Goal: Task Accomplishment & Management: Use online tool/utility

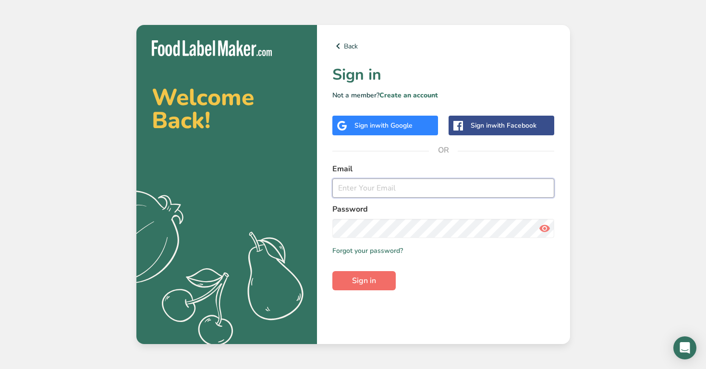
type input "[EMAIL_ADDRESS][DOMAIN_NAME]"
click at [378, 278] on button "Sign in" at bounding box center [363, 280] width 63 height 19
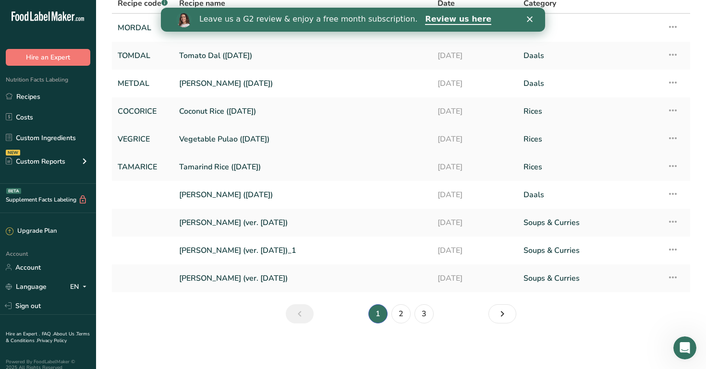
scroll to position [79, 0]
click at [401, 311] on link "2" at bounding box center [400, 313] width 19 height 19
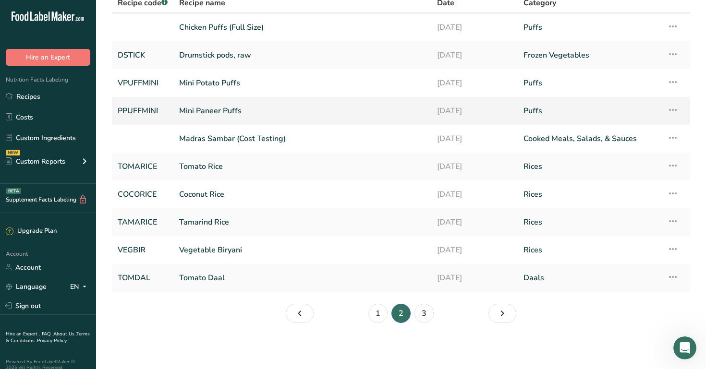
click at [254, 110] on link "Mini Paneer Puffs" at bounding box center [302, 111] width 246 height 20
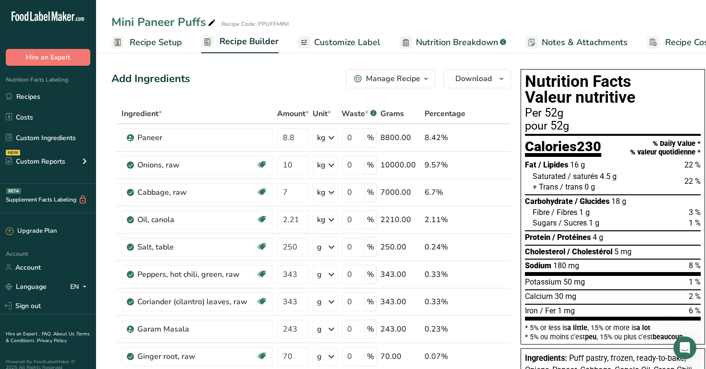
click at [691, 35] on link "Recipe Costing" at bounding box center [685, 43] width 77 height 22
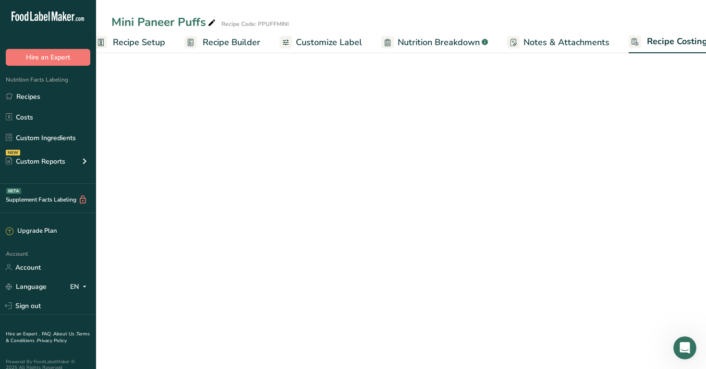
scroll to position [0, 33]
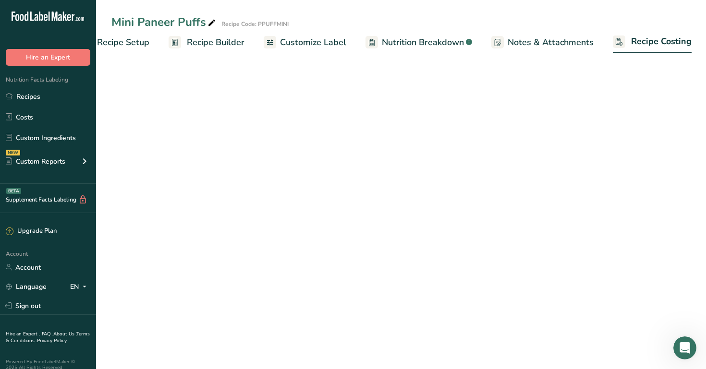
select select "1"
select select "12"
select select "1"
select select "12"
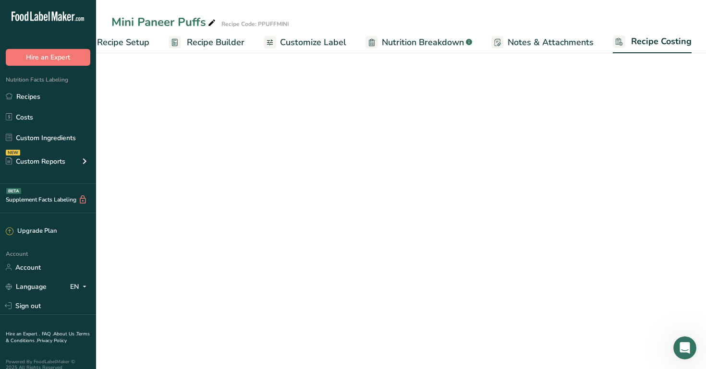
select select "12"
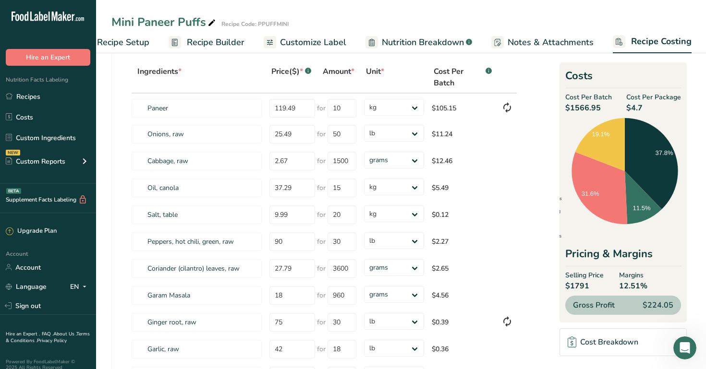
scroll to position [0, 0]
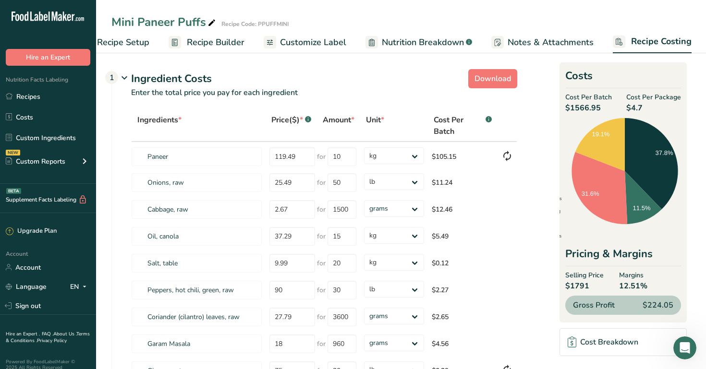
click at [670, 107] on span "$4.7" at bounding box center [653, 108] width 55 height 12
click at [502, 258] on td at bounding box center [507, 263] width 19 height 27
click at [319, 93] on p "Enter the total price you pay for each ingredient" at bounding box center [314, 98] width 405 height 23
